Goal: Navigation & Orientation: Find specific page/section

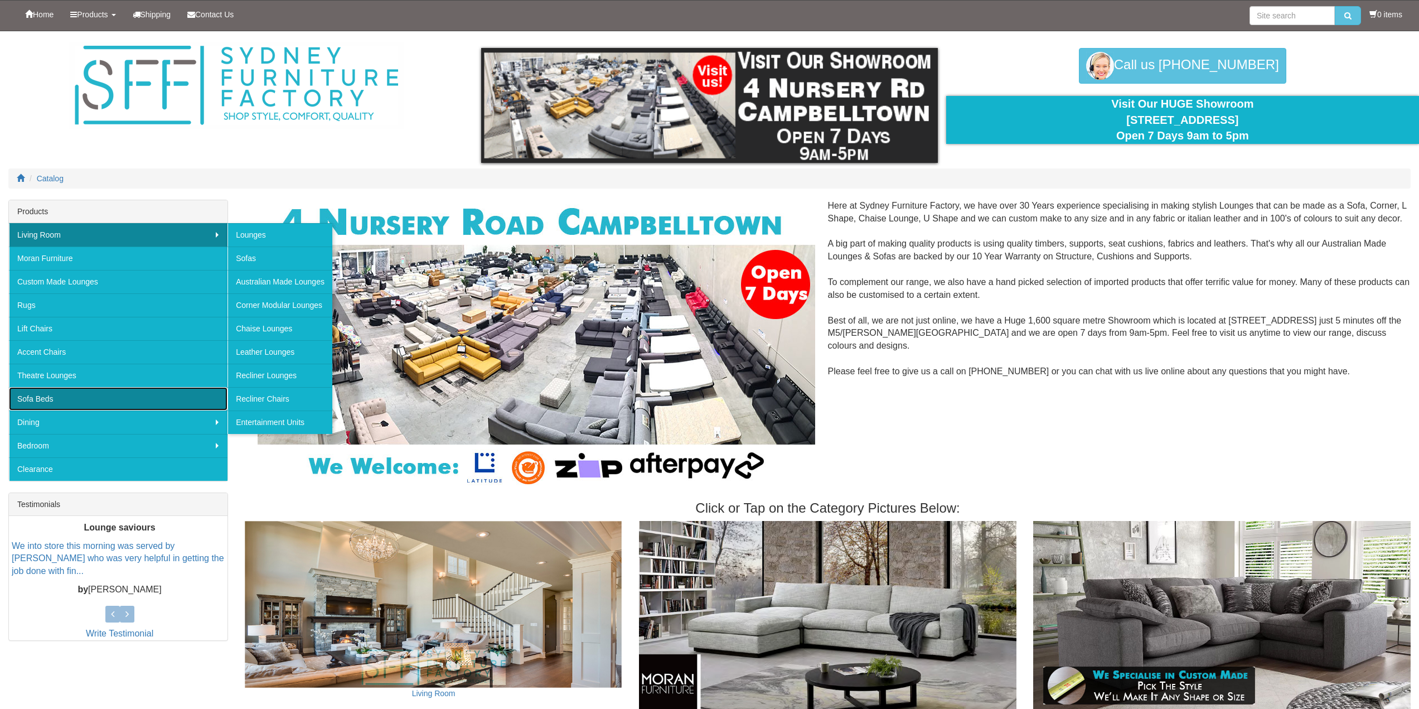
click at [42, 398] on link "Sofa Beds" at bounding box center [118, 398] width 219 height 23
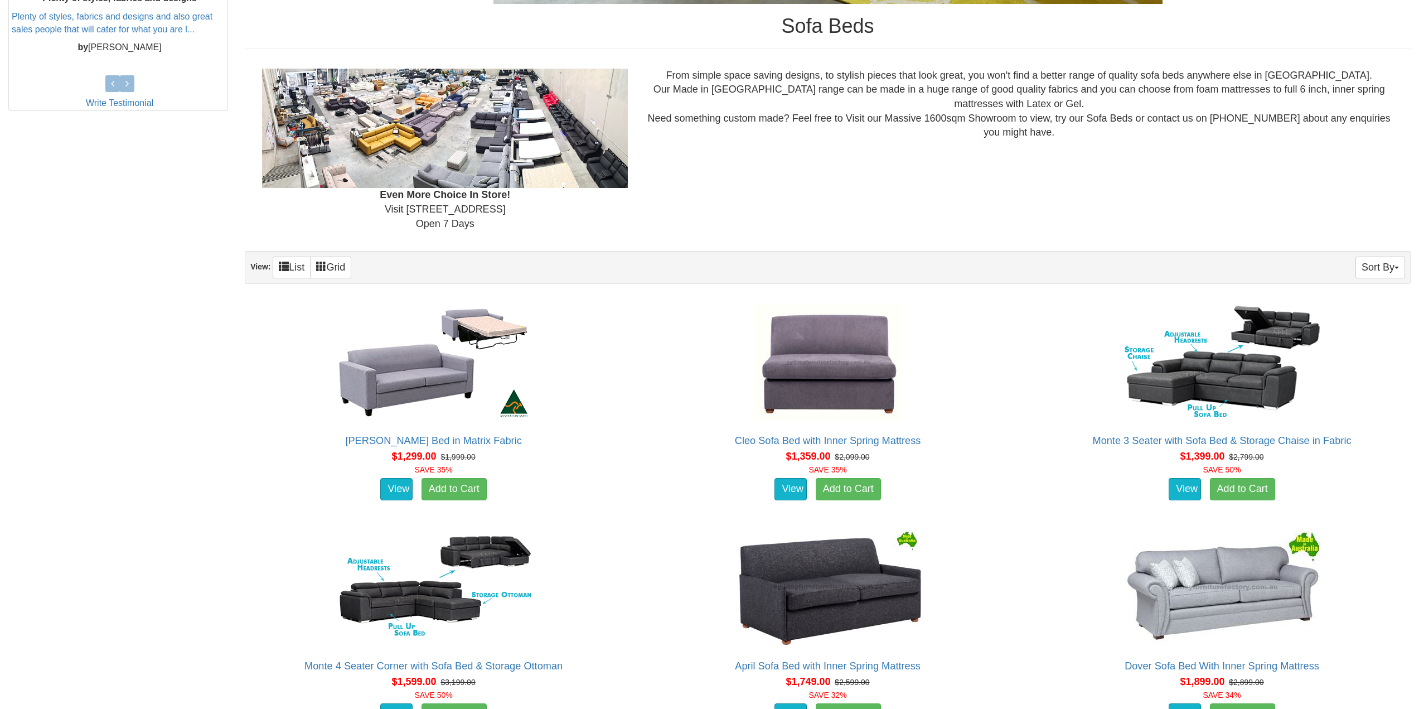
scroll to position [669, 0]
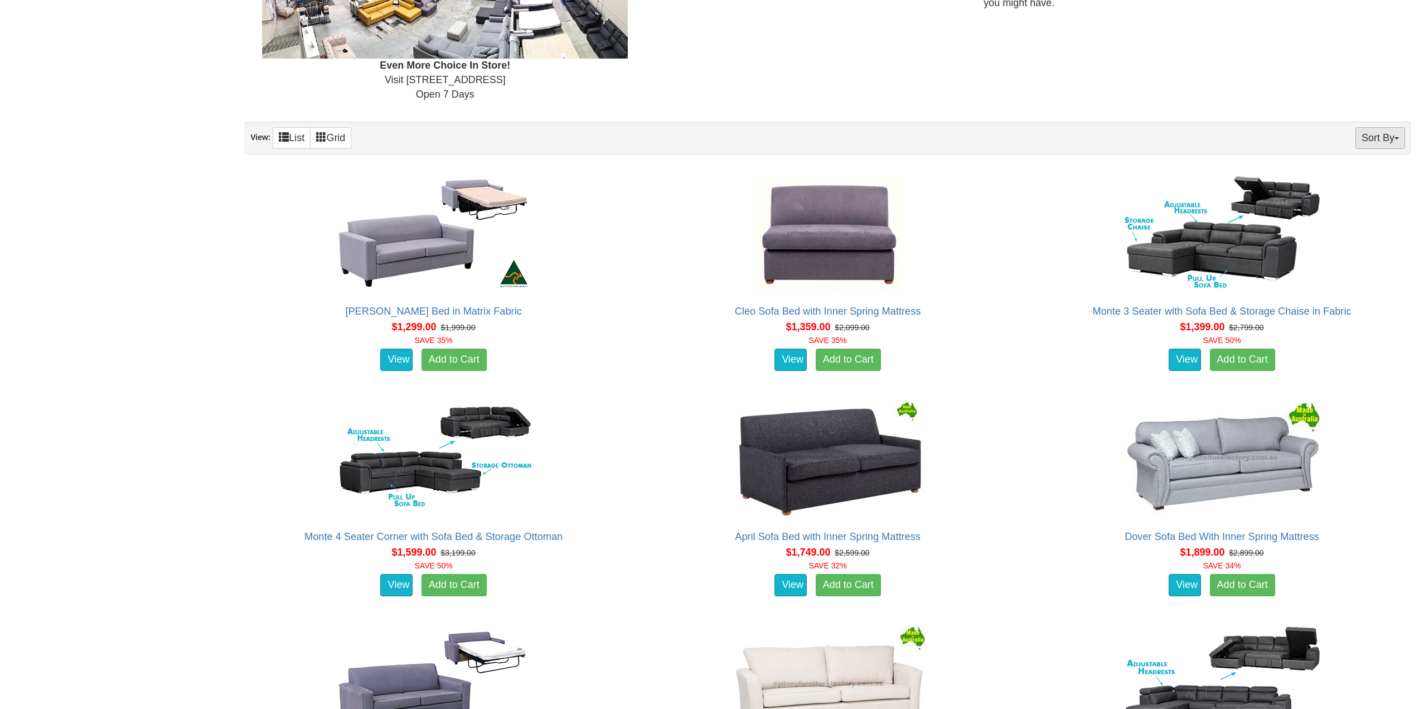
click at [1377, 132] on button "Sort By" at bounding box center [1380, 138] width 50 height 22
click at [1355, 176] on link "Price+" at bounding box center [1360, 175] width 88 height 14
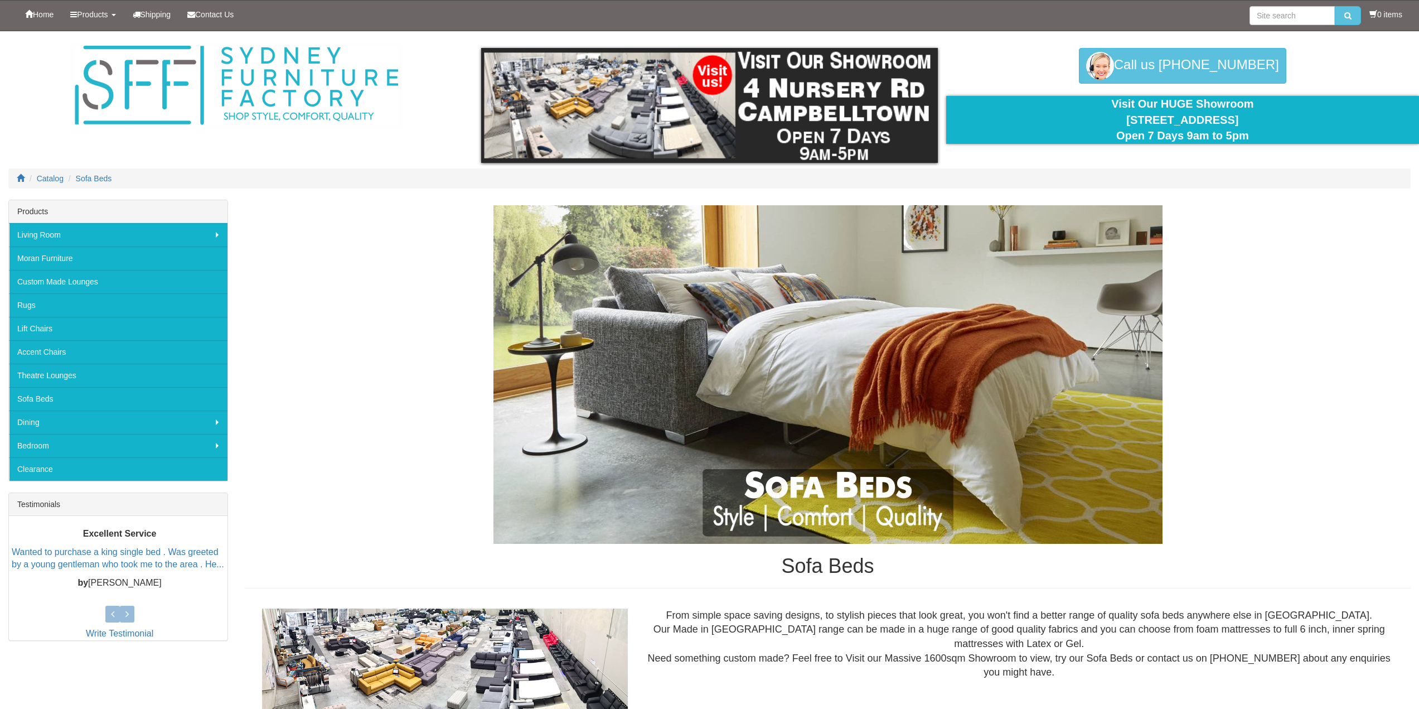
scroll to position [279, 0]
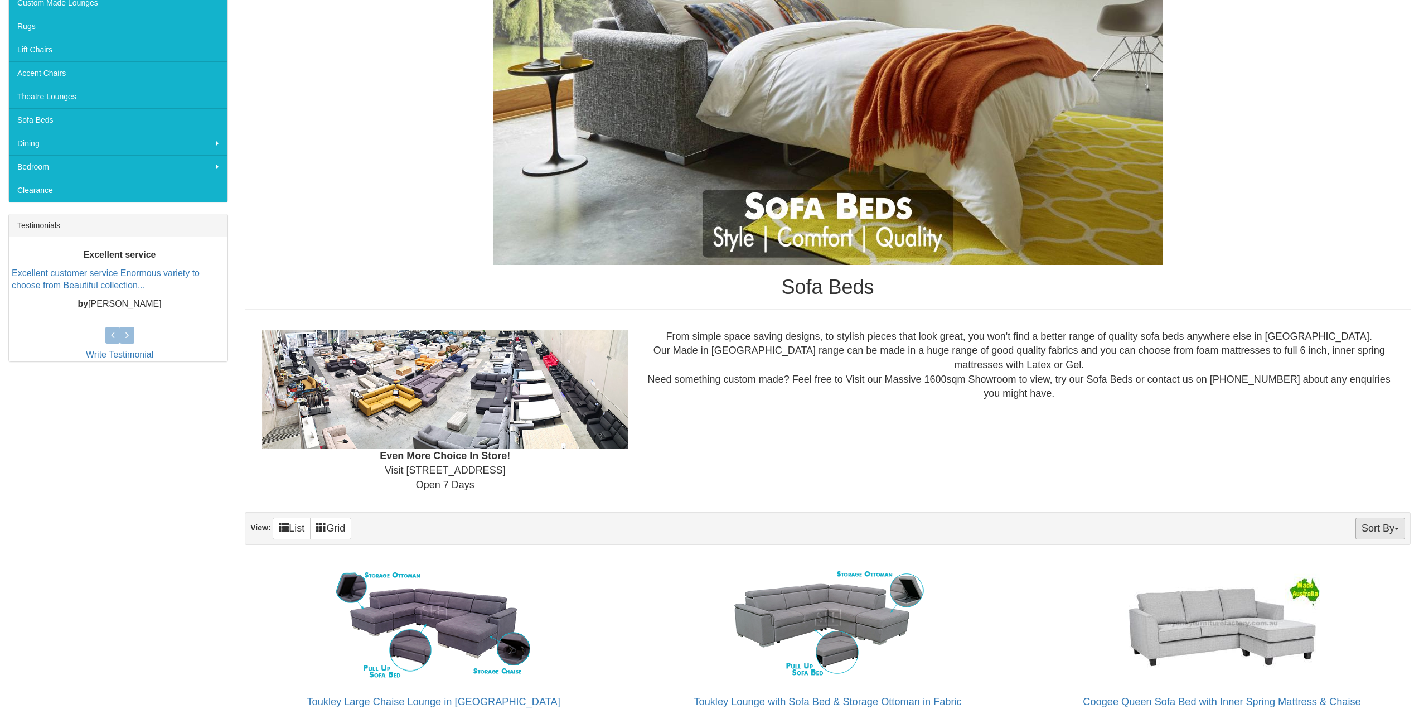
click at [1386, 524] on button "Sort By" at bounding box center [1380, 528] width 50 height 22
click at [1349, 568] on link "Price-" at bounding box center [1360, 565] width 88 height 14
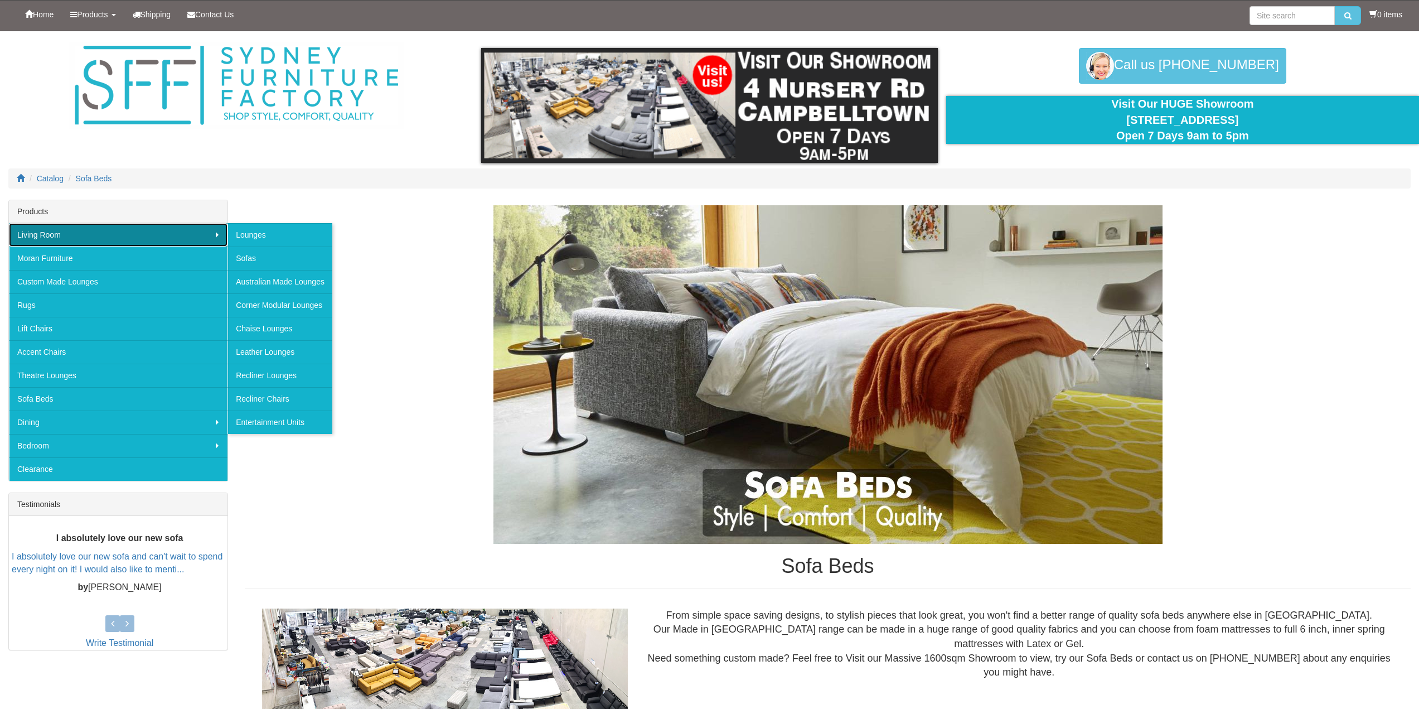
click at [30, 233] on link "Living Room" at bounding box center [118, 234] width 219 height 23
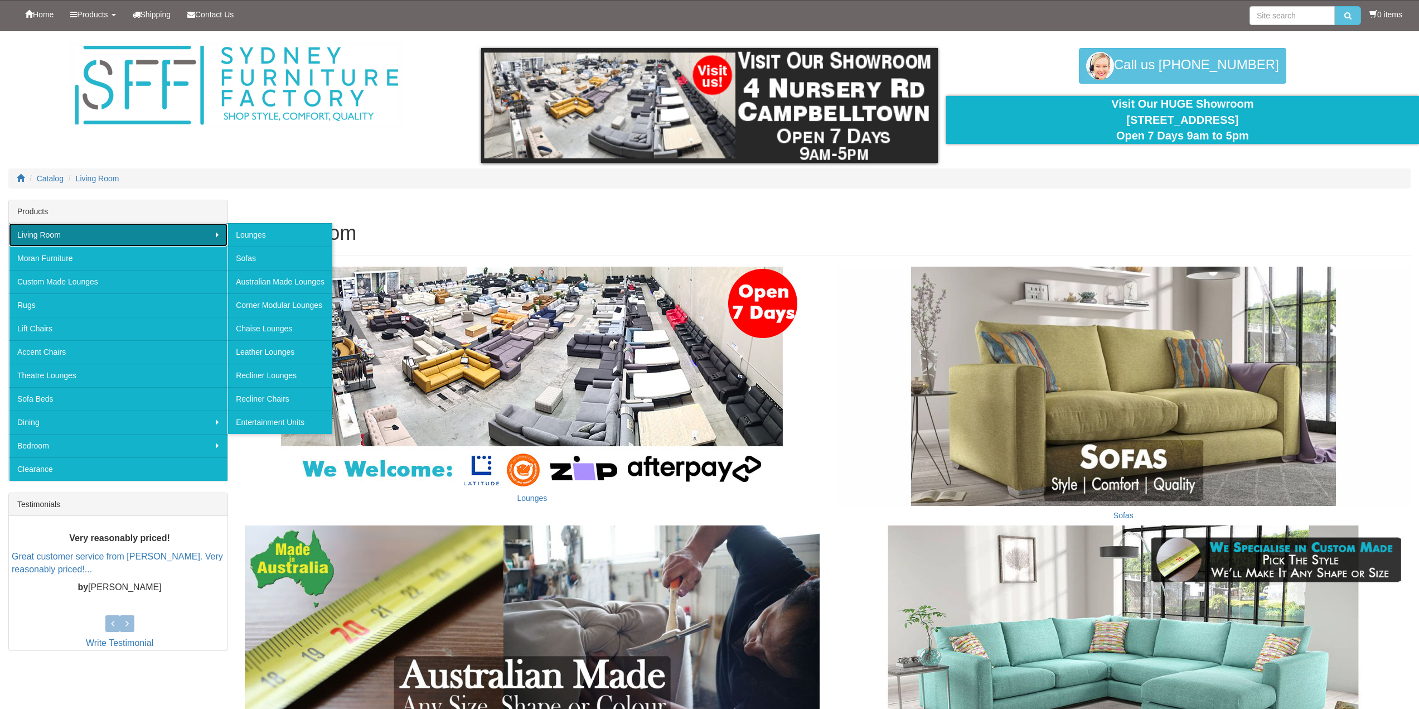
click at [215, 236] on link "Living Room" at bounding box center [118, 234] width 219 height 23
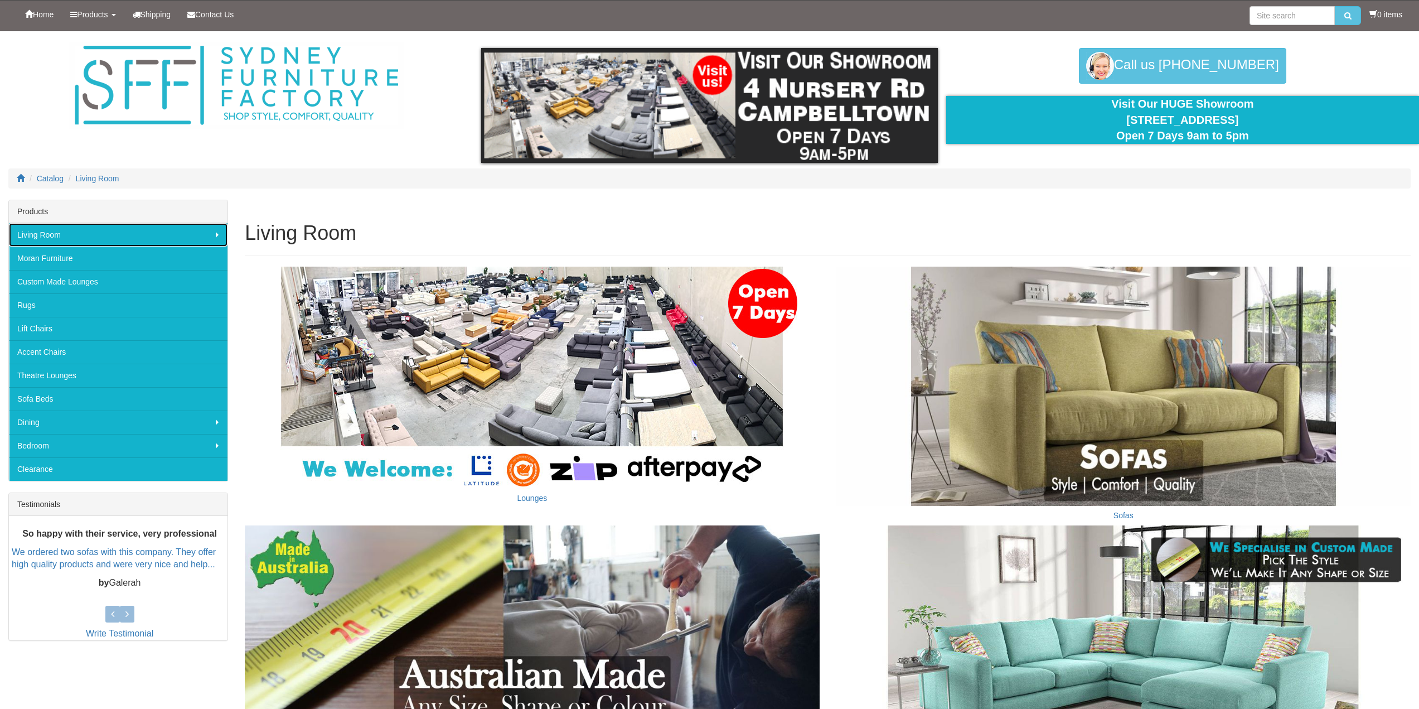
click at [215, 236] on link "Living Room" at bounding box center [118, 234] width 219 height 23
